Goal: Information Seeking & Learning: Learn about a topic

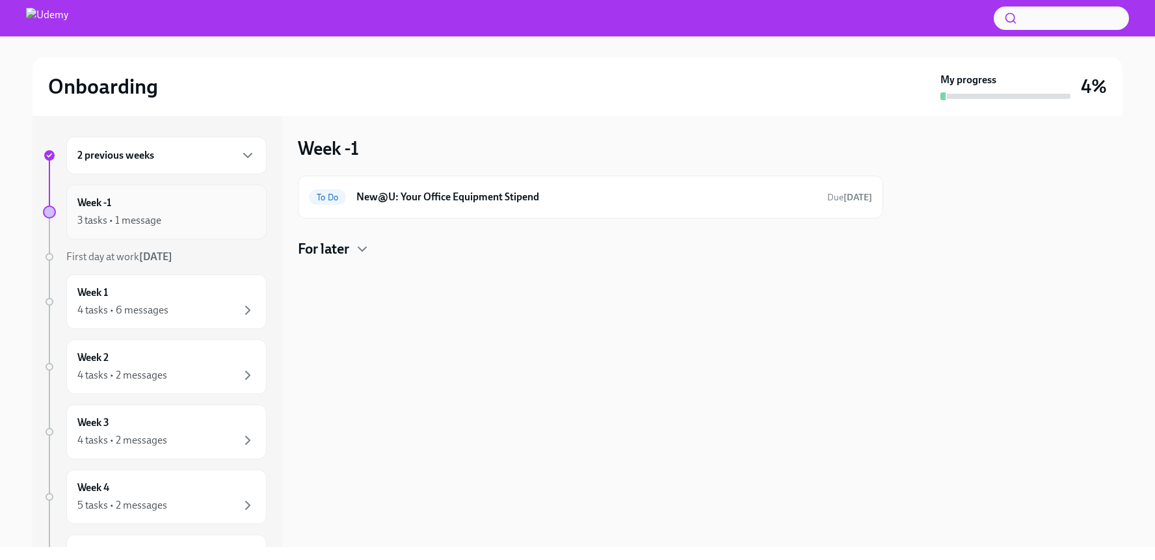
click at [135, 226] on div "3 tasks • 1 message" at bounding box center [119, 220] width 84 height 14
click at [361, 250] on icon "button" at bounding box center [362, 249] width 8 height 4
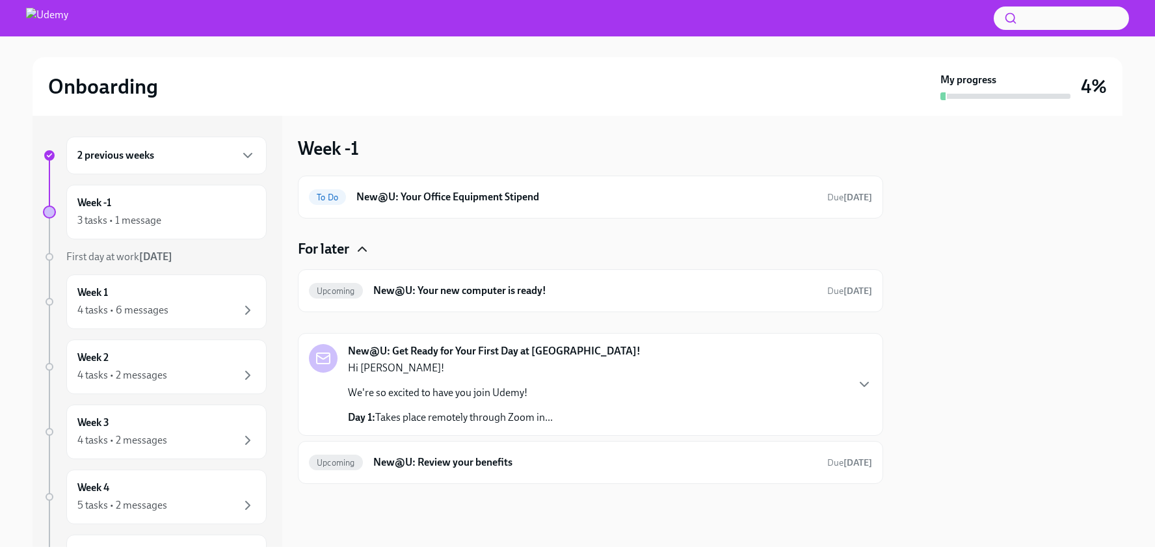
click at [461, 354] on strong "New@U: Get Ready for Your First Day at [GEOGRAPHIC_DATA]!" at bounding box center [494, 351] width 293 height 14
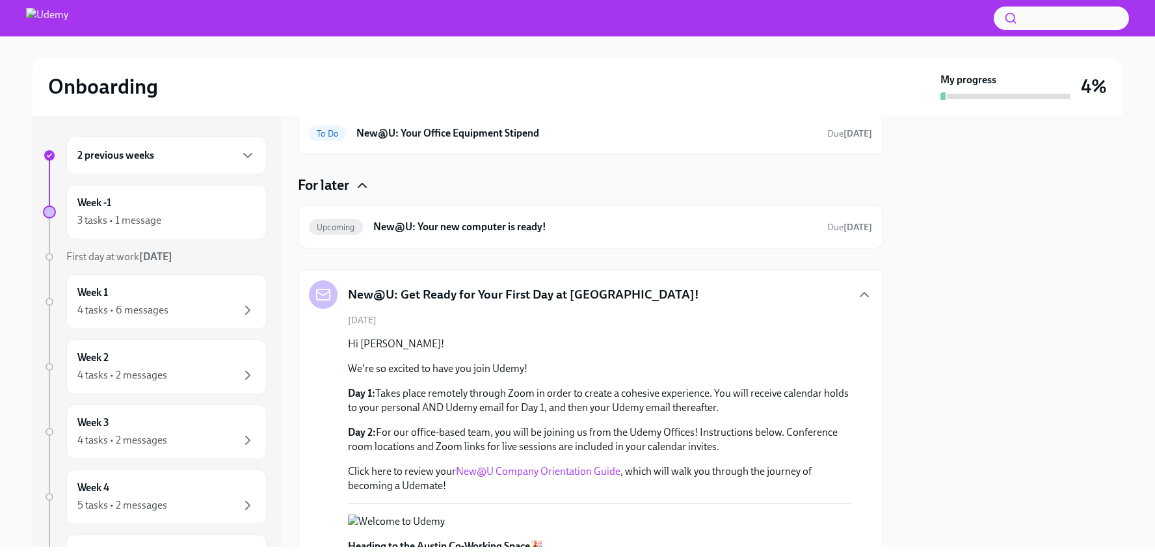
scroll to position [68, 0]
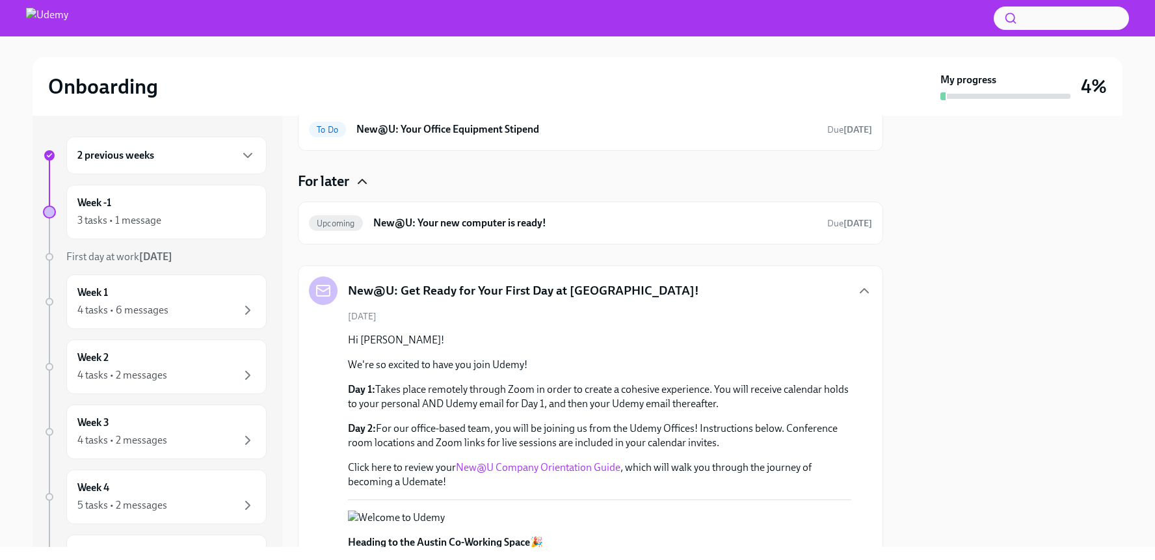
click at [526, 466] on link "New@U Company Orientation Guide" at bounding box center [538, 467] width 164 height 12
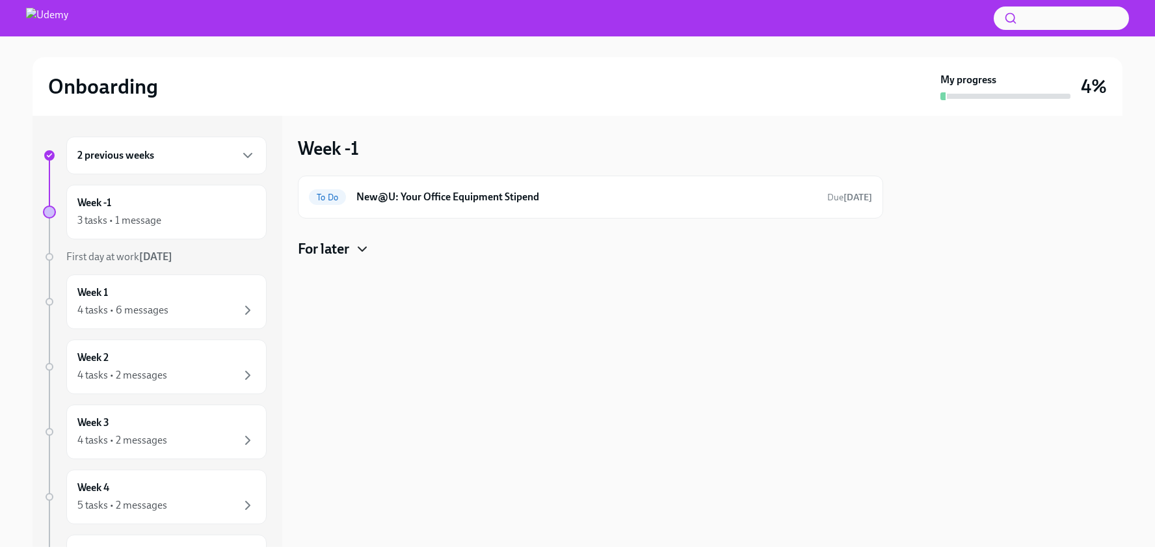
click at [360, 247] on icon "button" at bounding box center [362, 249] width 8 height 4
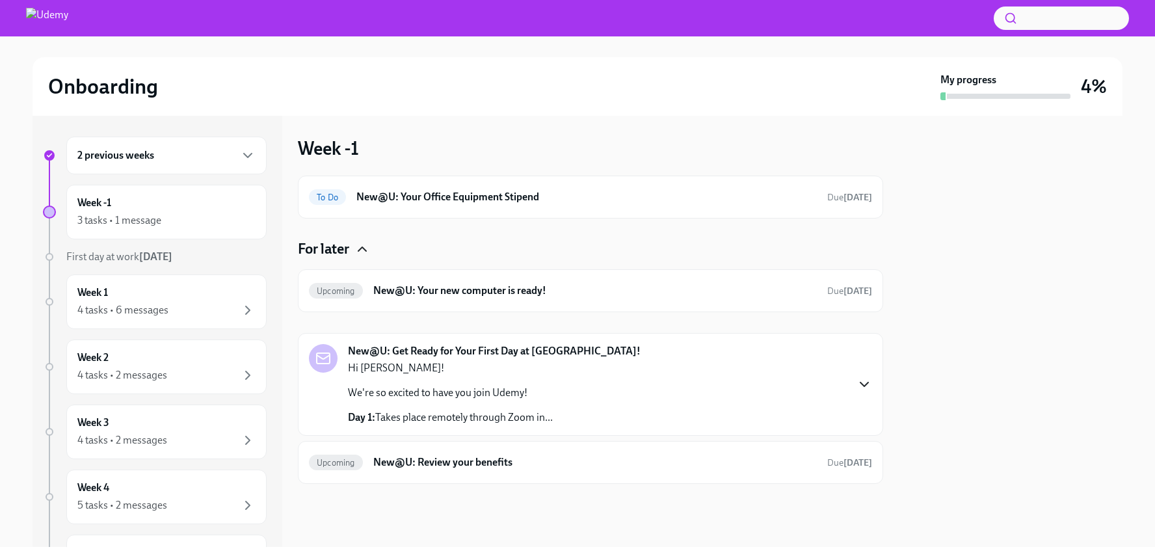
click at [867, 383] on icon "button" at bounding box center [864, 384] width 8 height 4
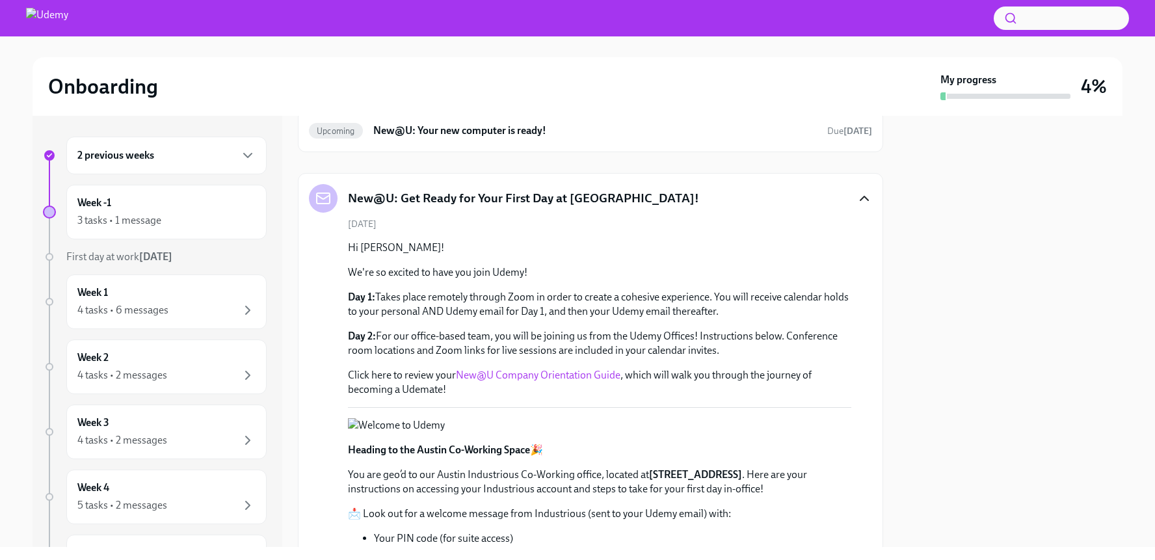
scroll to position [166, 0]
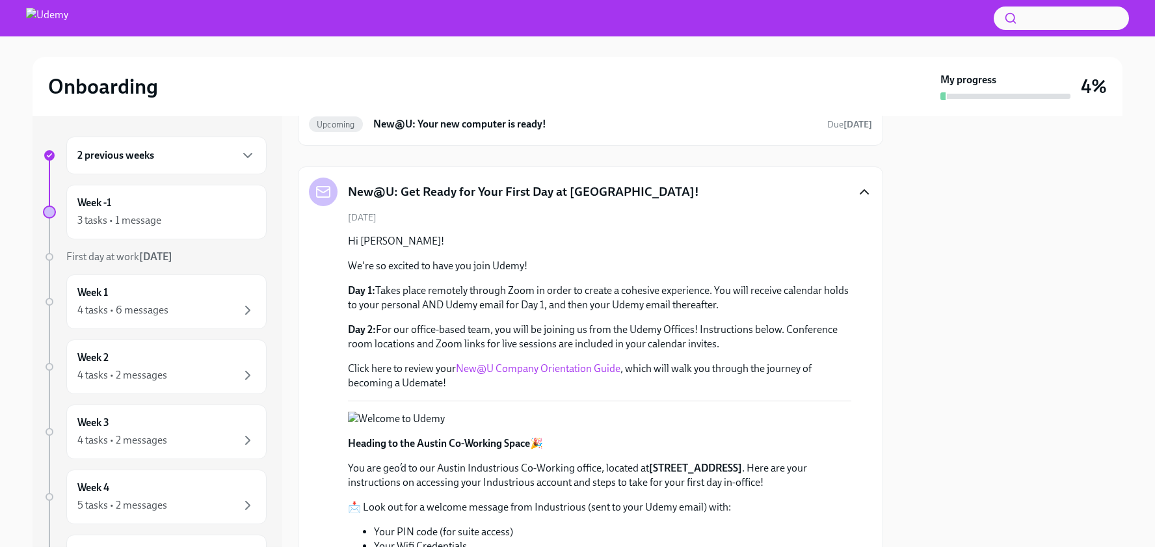
click at [579, 369] on link "New@U Company Orientation Guide" at bounding box center [538, 368] width 164 height 12
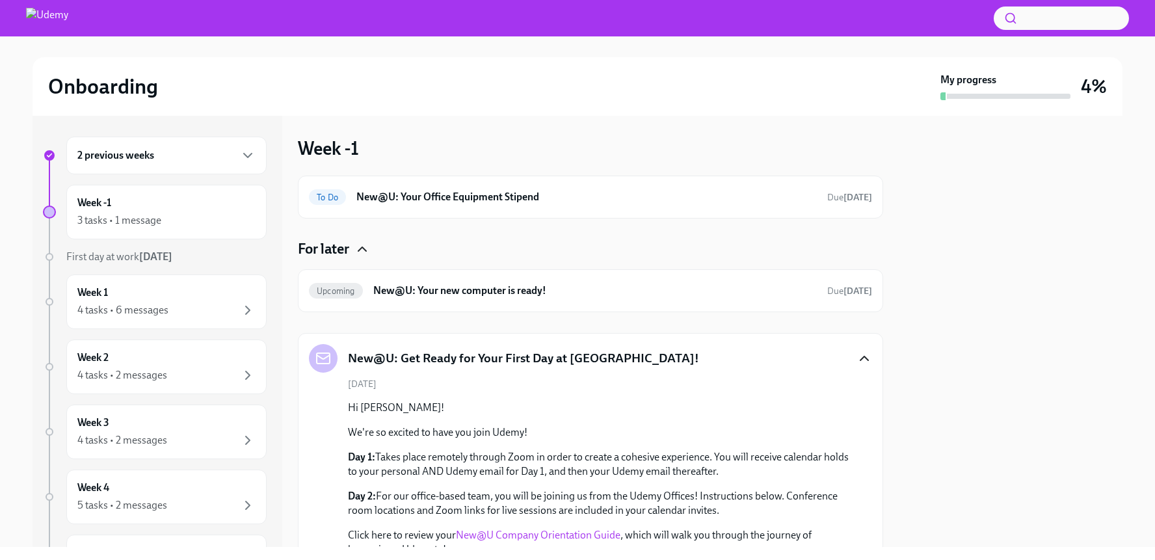
scroll to position [0, 0]
click at [439, 192] on h6 "New@U: Your Office Equipment Stipend" at bounding box center [586, 197] width 460 height 14
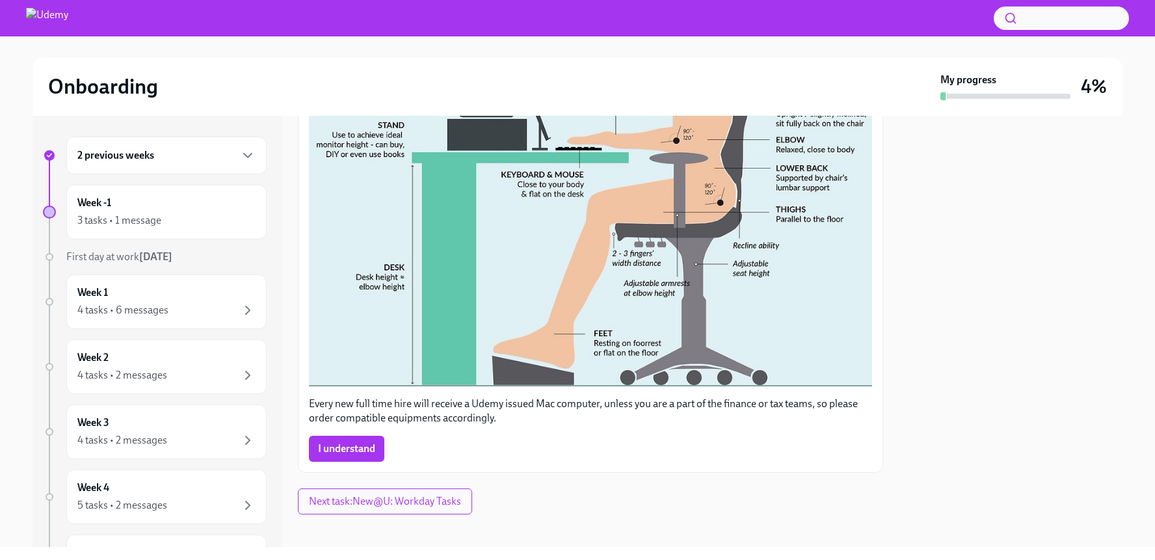
scroll to position [503, 0]
click at [362, 443] on span "I understand" at bounding box center [346, 449] width 57 height 13
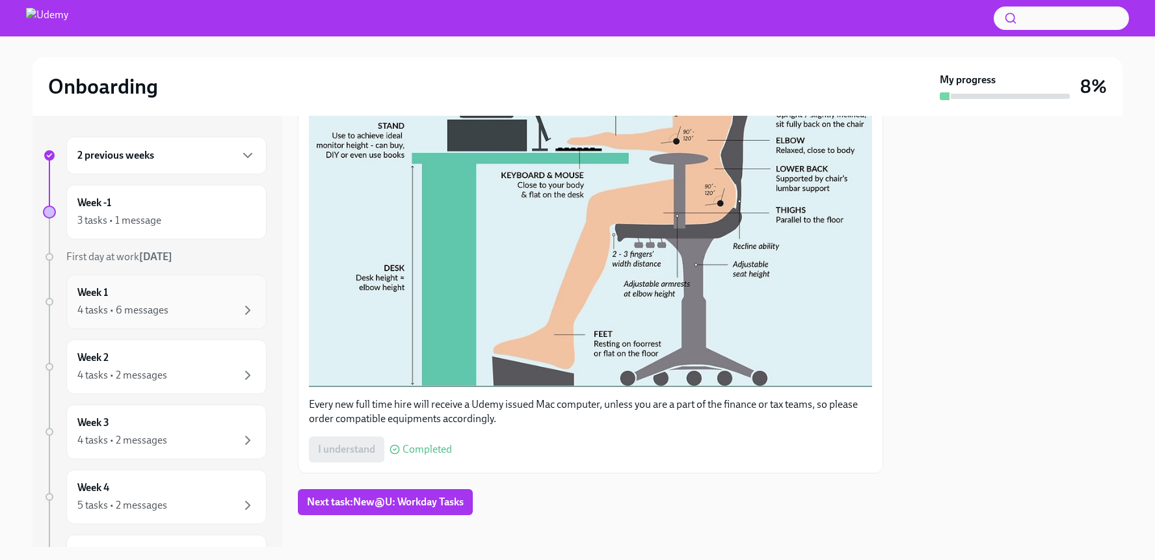
click at [142, 306] on div "4 tasks • 6 messages" at bounding box center [122, 310] width 91 height 14
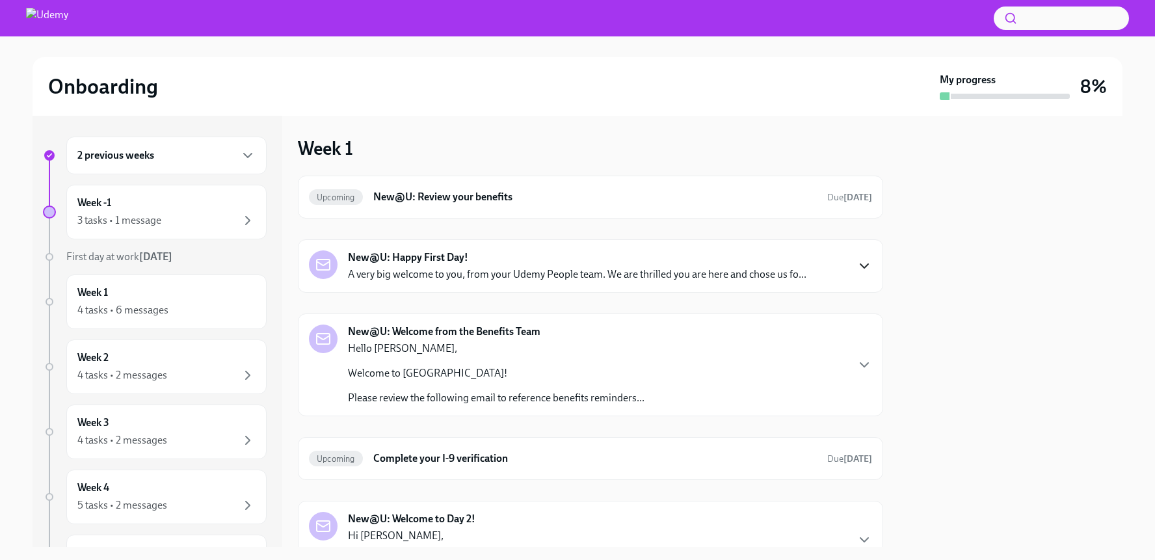
click at [856, 263] on icon "button" at bounding box center [864, 266] width 16 height 16
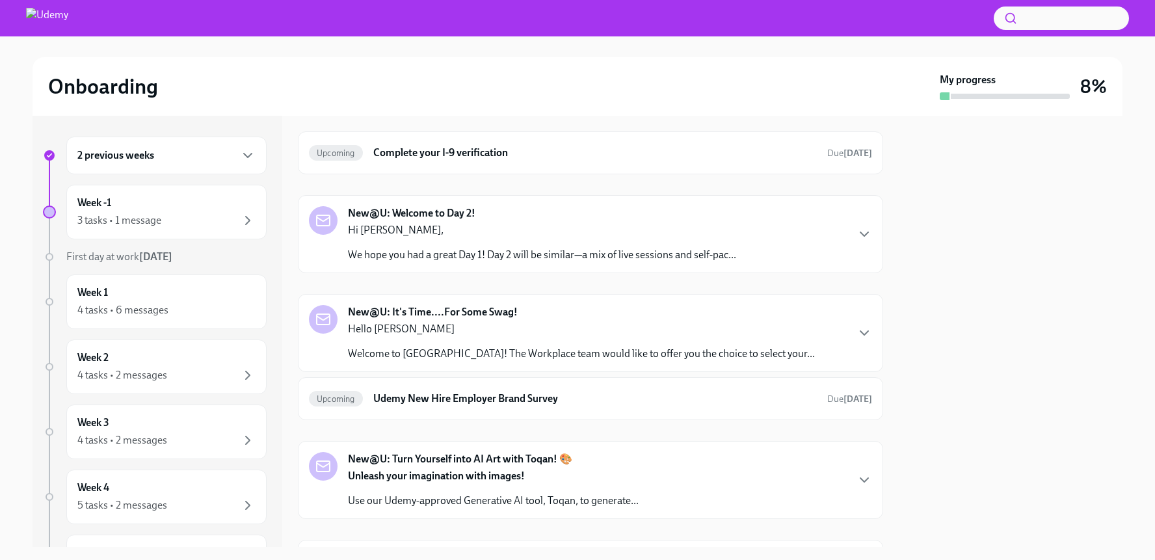
scroll to position [752, 0]
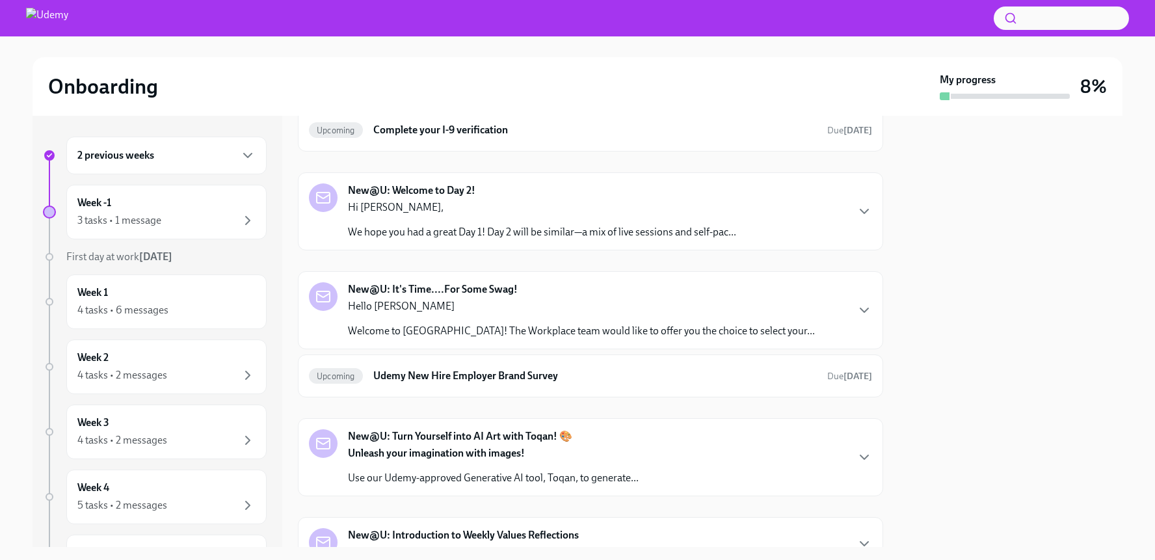
click at [860, 38] on icon "button" at bounding box center [864, 36] width 8 height 4
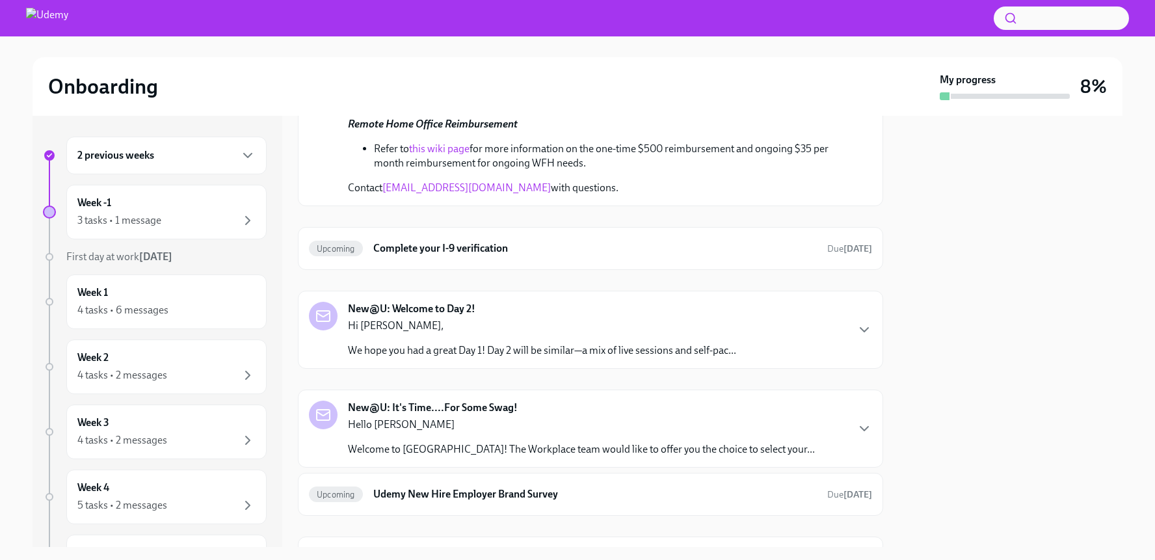
scroll to position [1464, 0]
click at [449, 153] on link "this wiki page" at bounding box center [439, 146] width 60 height 12
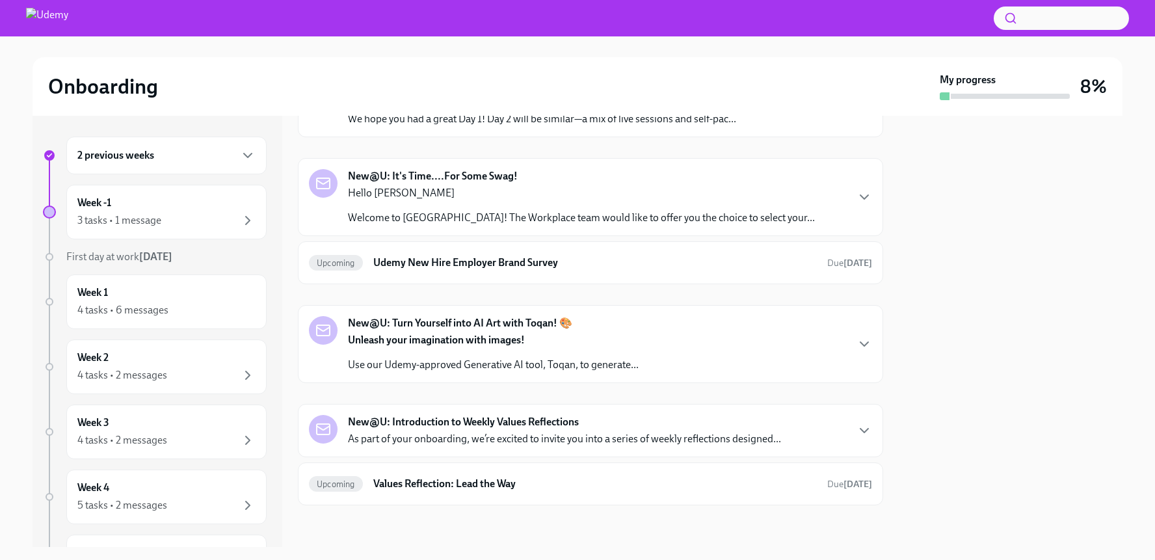
scroll to position [1838, 0]
click at [856, 205] on icon "button" at bounding box center [864, 197] width 16 height 16
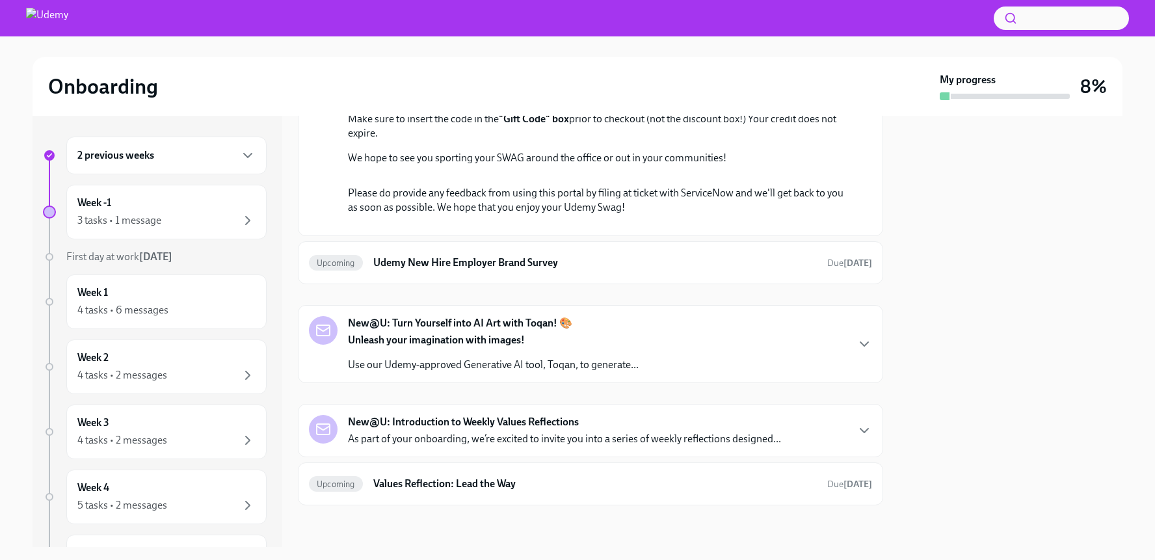
scroll to position [2081, 0]
click at [515, 61] on link "the swag portal." at bounding box center [550, 55] width 71 height 12
click at [592, 372] on p "Use our Udemy-approved Generative AI tool, Toqan, to generate..." at bounding box center [493, 365] width 291 height 14
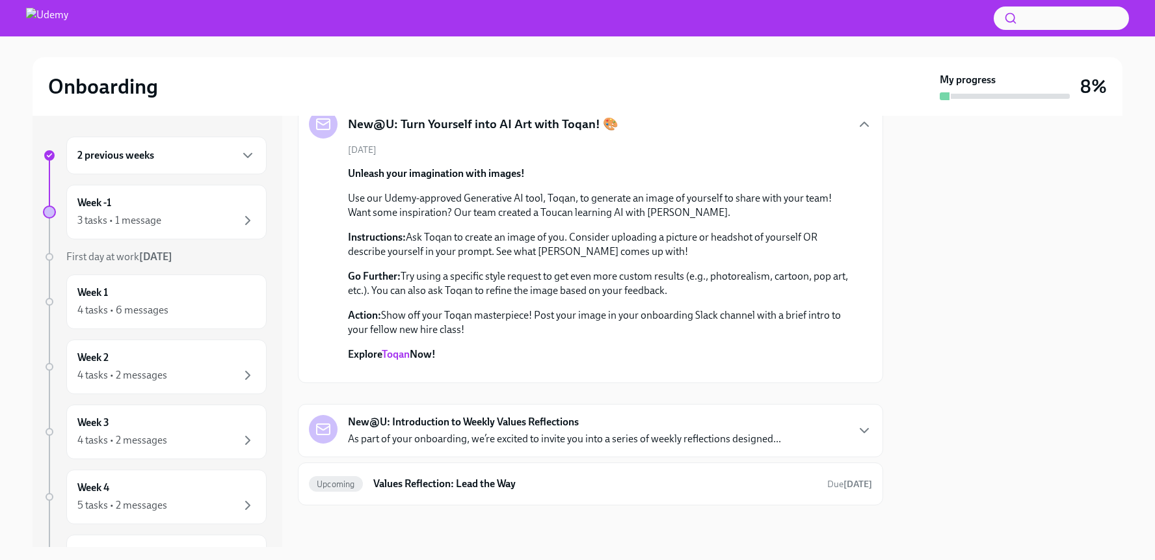
scroll to position [3031, 0]
click at [596, 434] on p "As part of your onboarding, we’re excited to invite you into a series of weekly…" at bounding box center [564, 439] width 433 height 14
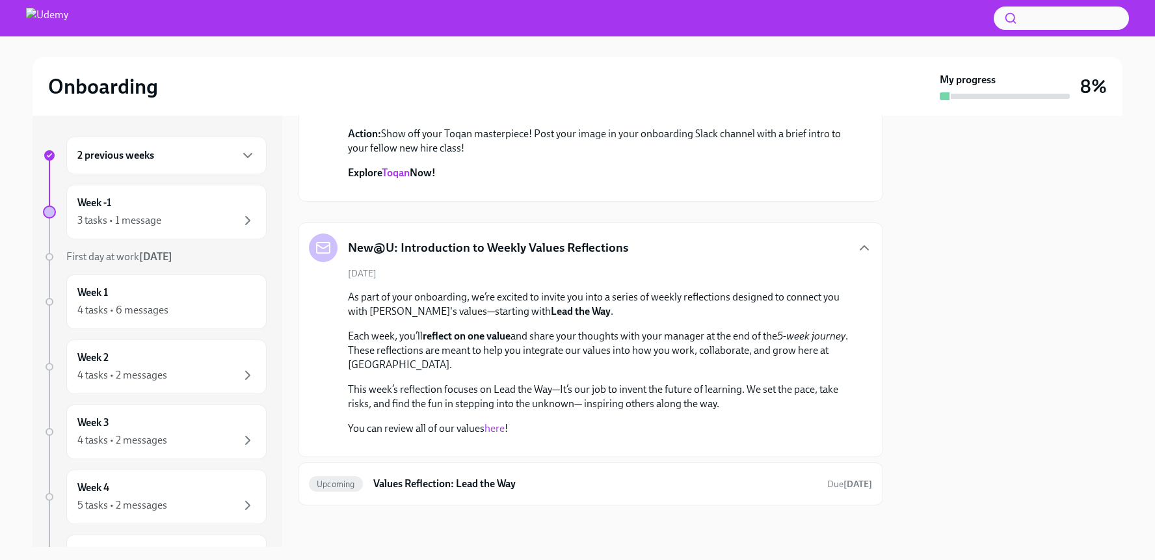
scroll to position [0, 0]
click at [500, 422] on link "here" at bounding box center [494, 428] width 20 height 12
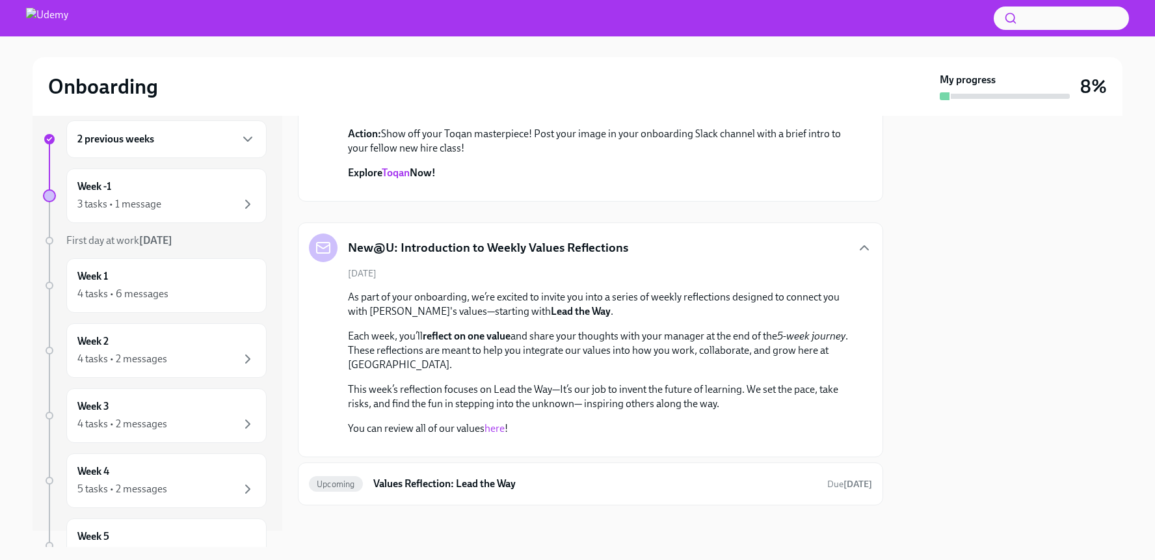
scroll to position [21, 0]
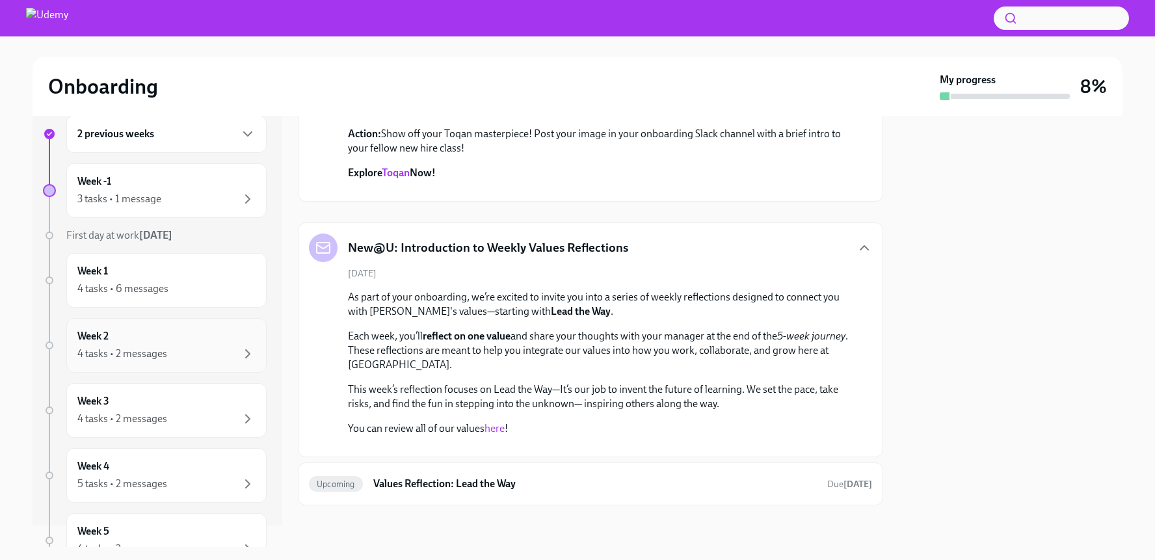
click at [136, 343] on div "Week 2 4 tasks • 2 messages" at bounding box center [166, 345] width 178 height 33
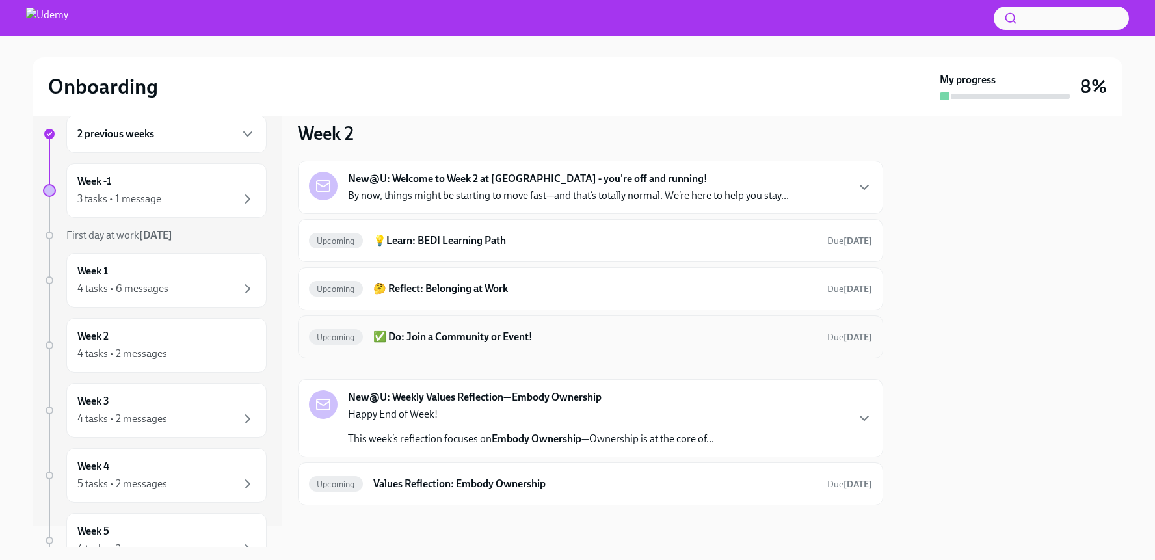
click at [471, 336] on h6 "✅ Do: Join a Community or Event!" at bounding box center [594, 337] width 443 height 14
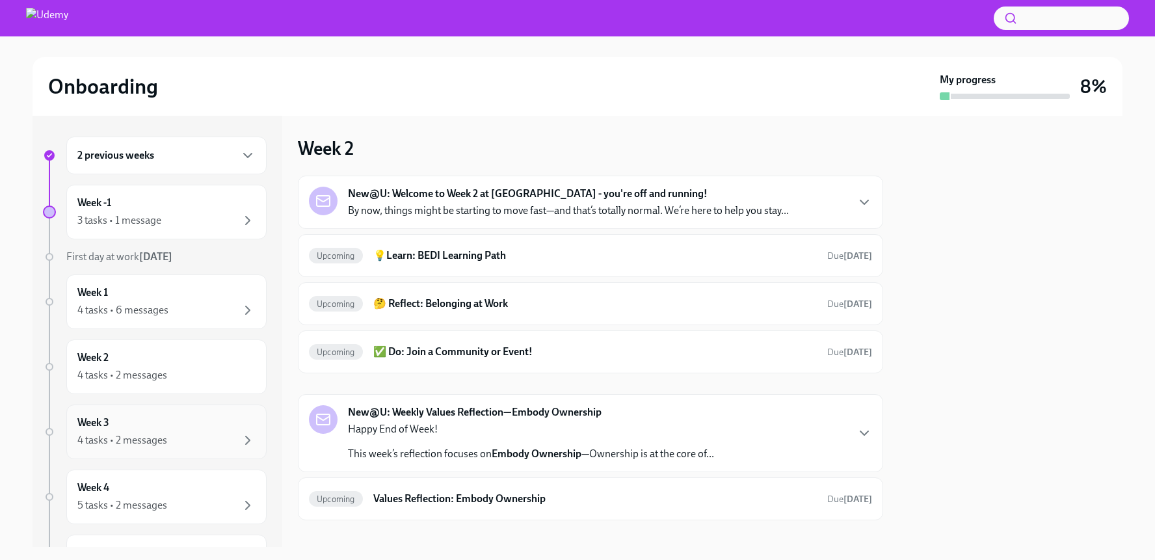
click at [160, 425] on div "Week 3 4 tasks • 2 messages" at bounding box center [166, 431] width 178 height 33
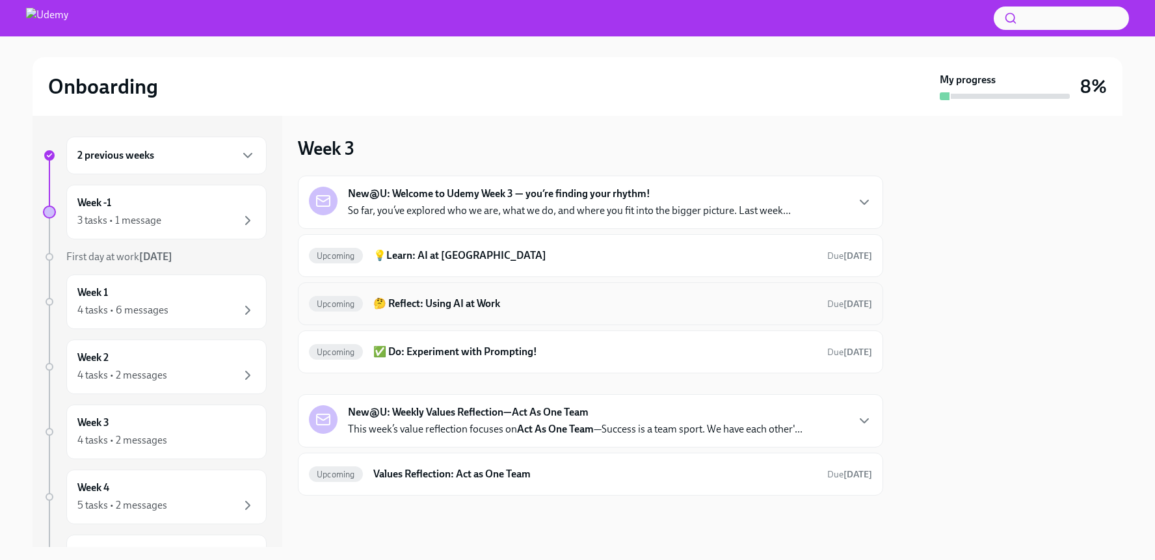
click at [798, 313] on div "Upcoming 🤔 Reflect: Using AI at Work Due [DATE]" at bounding box center [590, 303] width 563 height 21
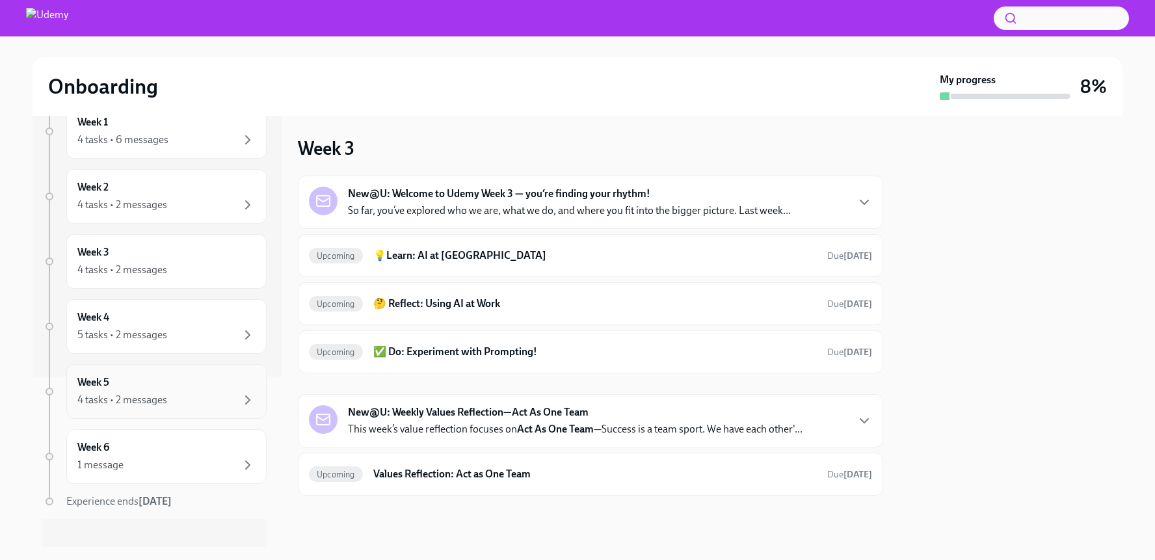
scroll to position [173, 0]
click at [138, 331] on div "5 tasks • 2 messages" at bounding box center [122, 332] width 90 height 14
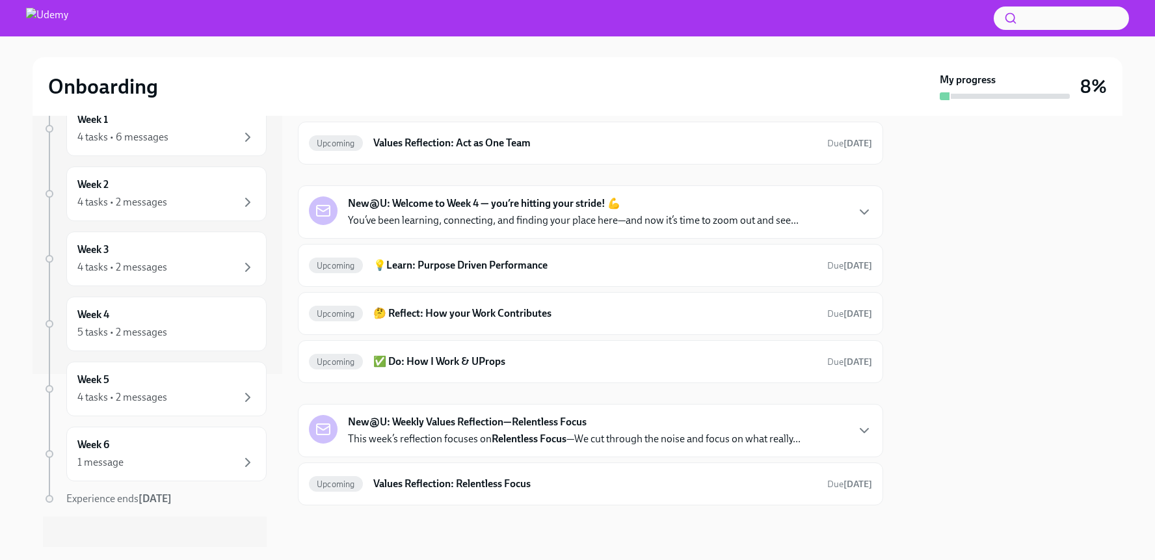
scroll to position [54, 0]
click at [530, 361] on h6 "✅ Do: How I Work & UProps" at bounding box center [594, 361] width 443 height 14
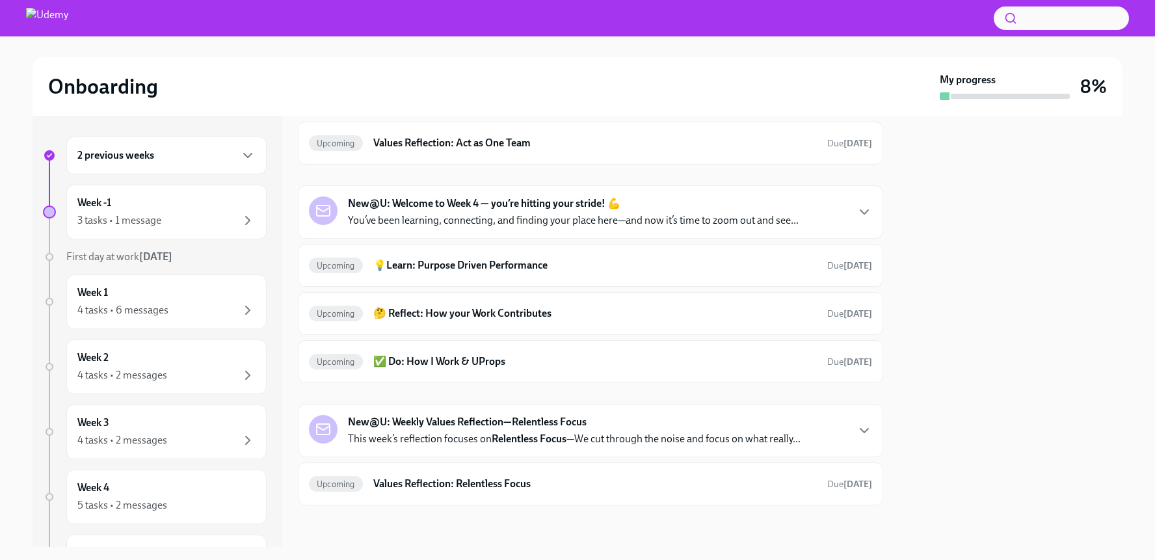
scroll to position [54, 0]
click at [475, 311] on h6 "🤔 Reflect: How your Work Contributes" at bounding box center [594, 313] width 443 height 14
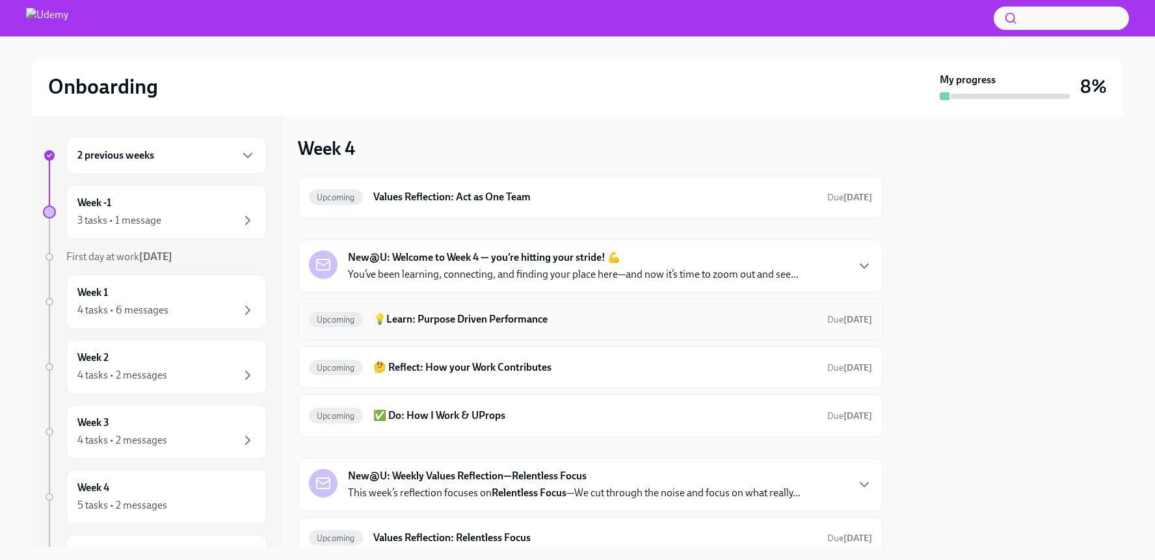
click at [416, 320] on h6 "💡Learn: Purpose Driven Performance" at bounding box center [594, 319] width 443 height 14
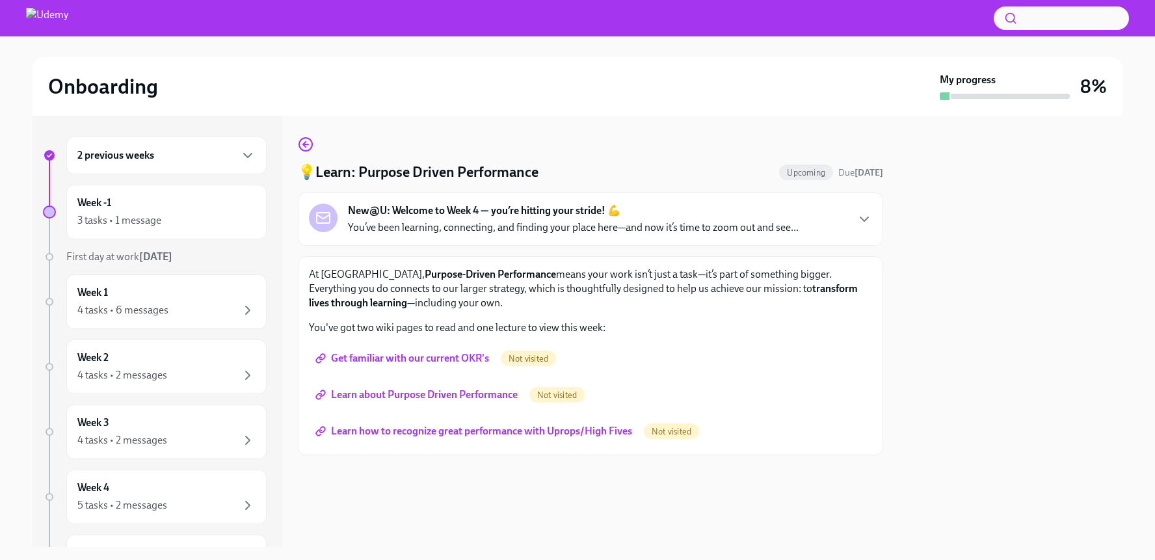
click at [410, 358] on span "Get familiar with our current OKR's" at bounding box center [403, 358] width 171 height 13
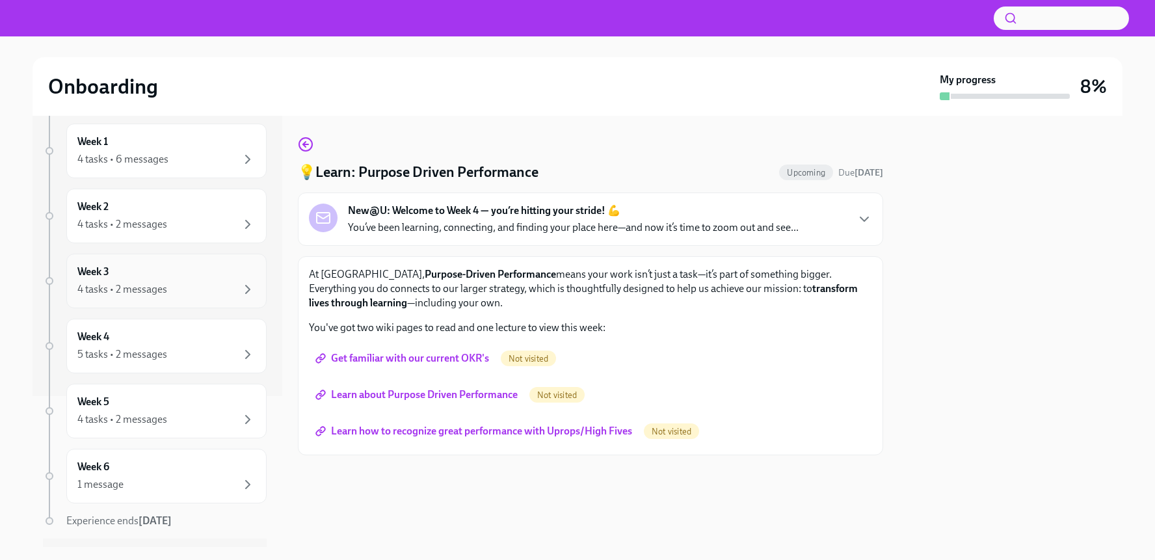
scroll to position [173, 0]
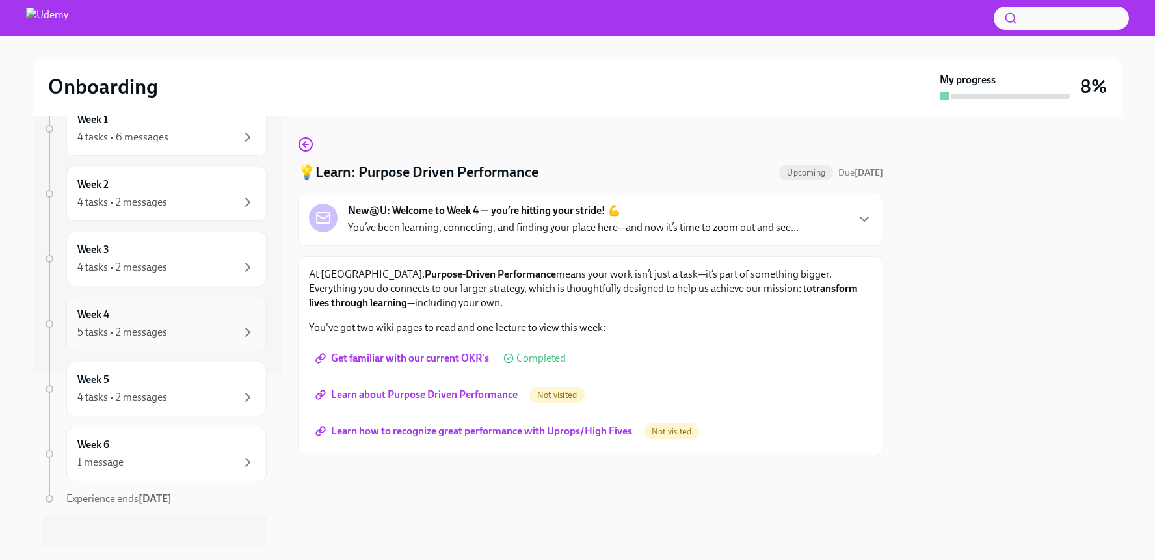
click at [134, 334] on div "5 tasks • 2 messages" at bounding box center [122, 332] width 90 height 14
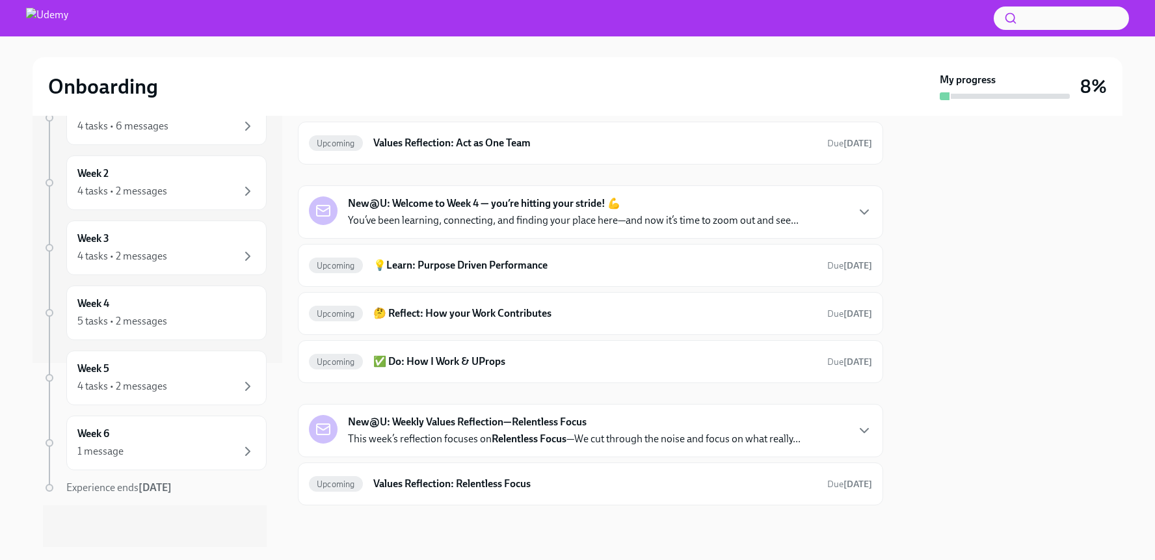
scroll to position [184, 0]
click at [168, 377] on div "Week 5 4 tasks • 2 messages" at bounding box center [166, 377] width 178 height 33
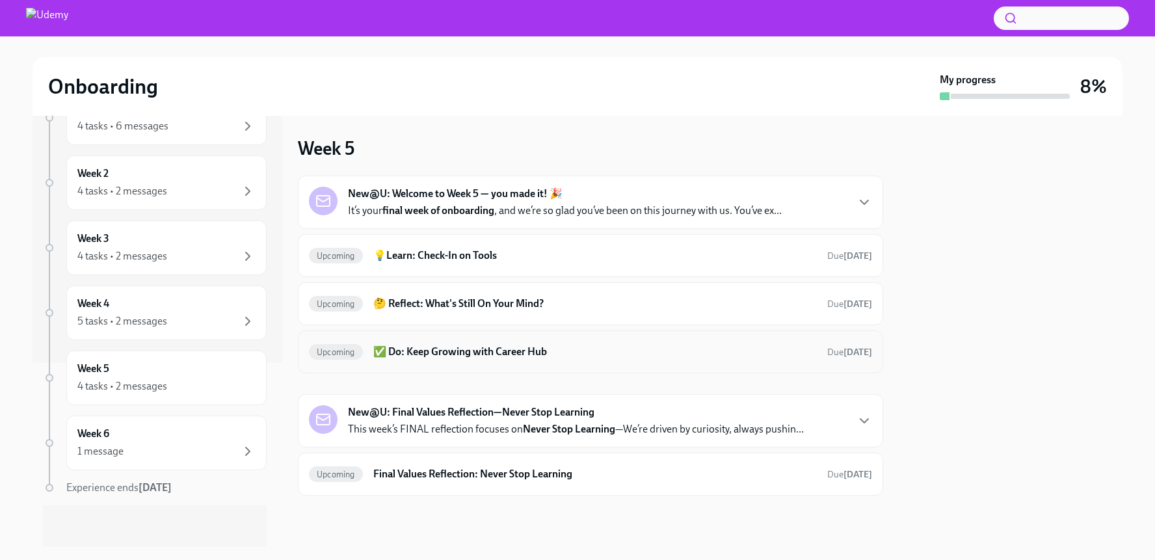
click at [497, 348] on h6 "✅ Do: Keep Growing with Career Hub" at bounding box center [594, 352] width 443 height 14
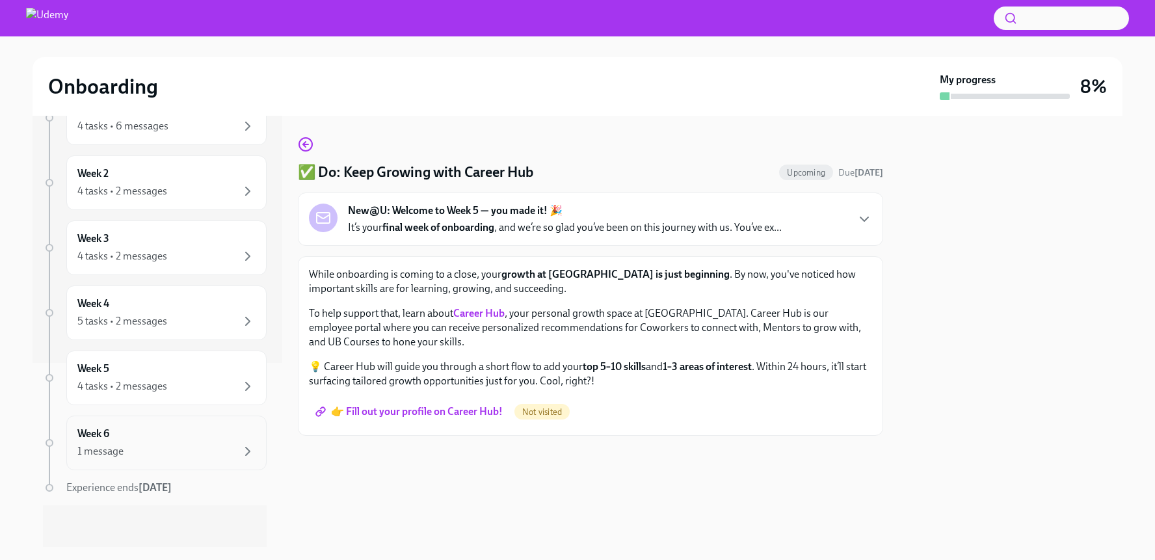
scroll to position [184, 0]
click at [159, 434] on div "Week 6 1 message" at bounding box center [166, 443] width 178 height 33
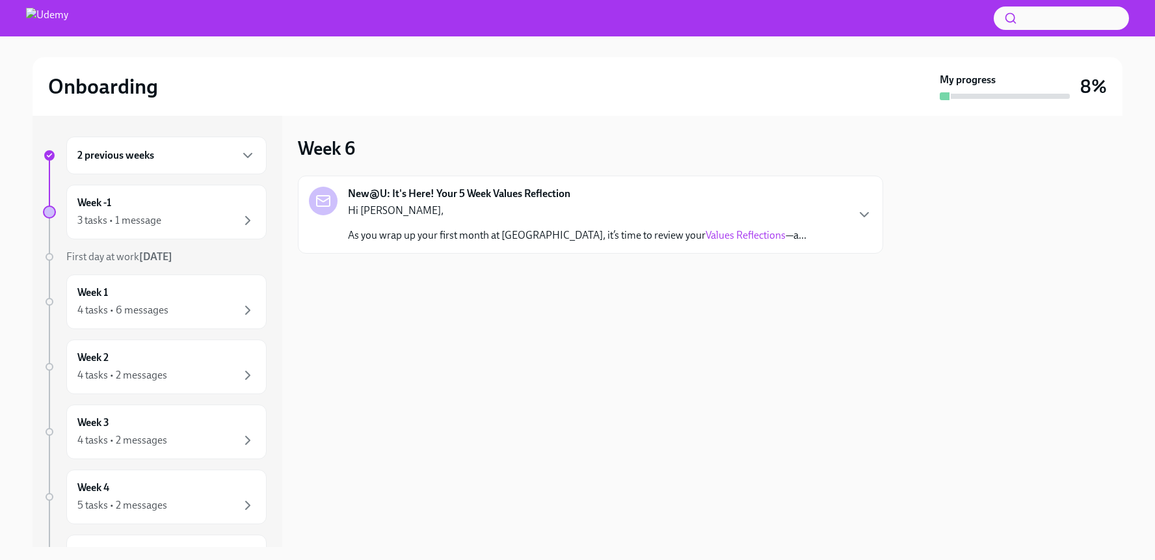
click at [107, 156] on h6 "2 previous weeks" at bounding box center [115, 155] width 77 height 14
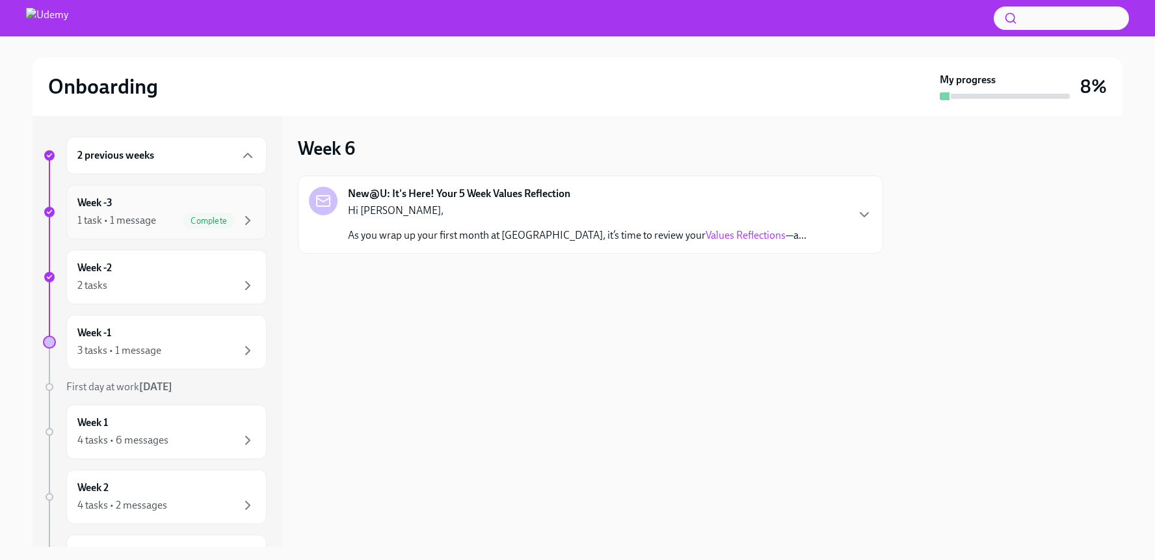
click at [109, 218] on div "1 task • 1 message" at bounding box center [116, 220] width 79 height 14
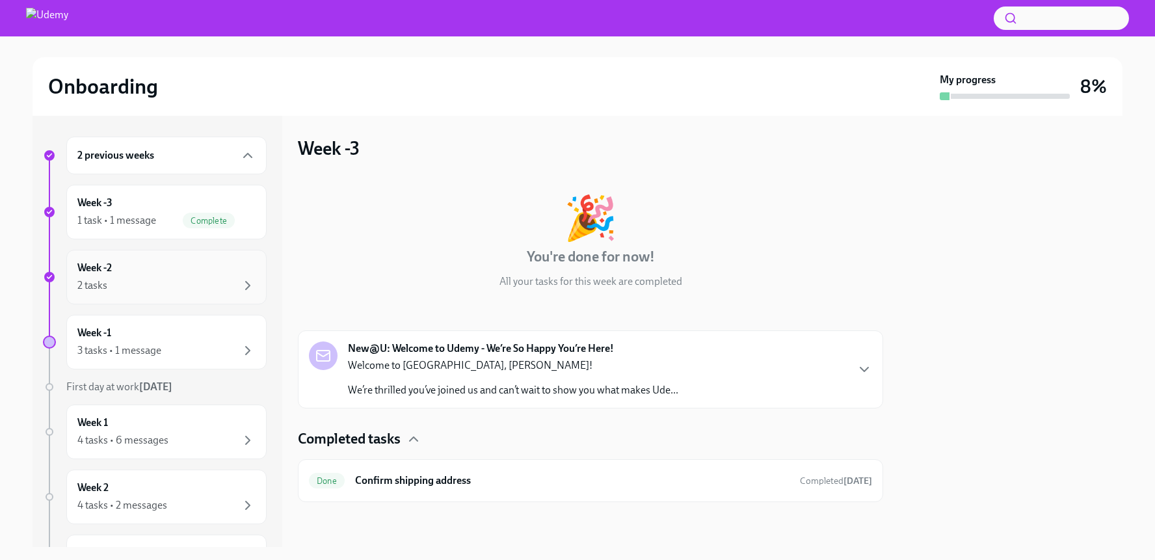
click at [142, 283] on div "2 tasks" at bounding box center [166, 286] width 178 height 16
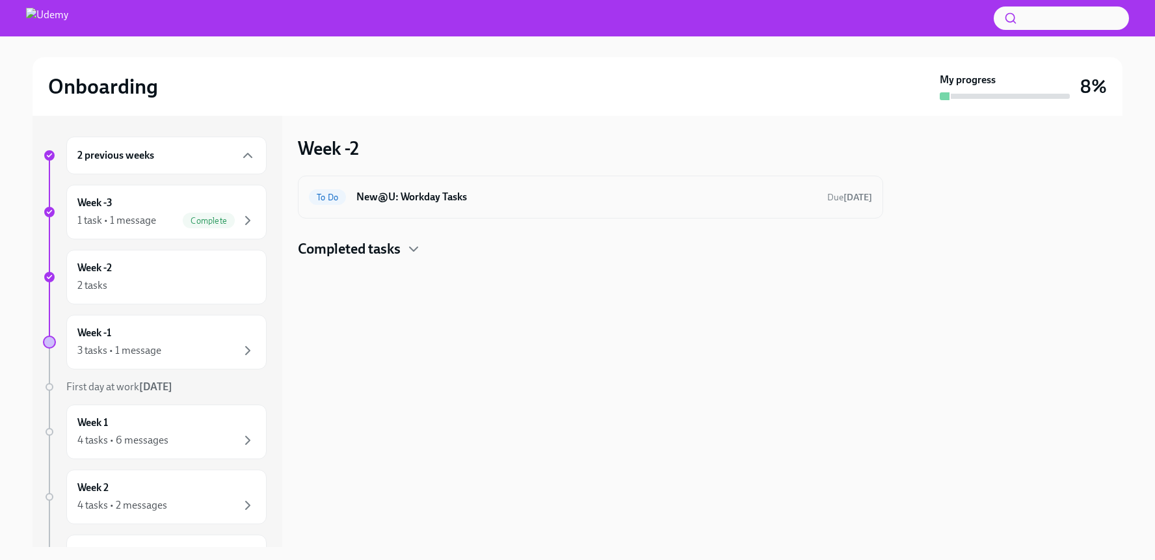
click at [401, 194] on h6 "New@U: Workday Tasks" at bounding box center [586, 197] width 460 height 14
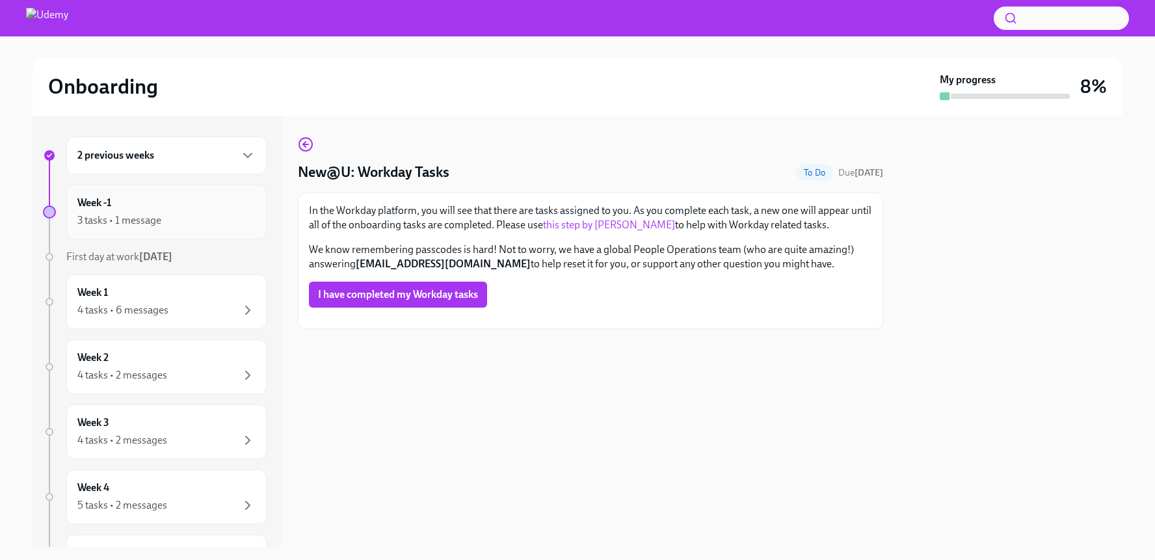
click at [148, 219] on div "3 tasks • 1 message" at bounding box center [119, 220] width 84 height 14
